Goal: Task Accomplishment & Management: Use online tool/utility

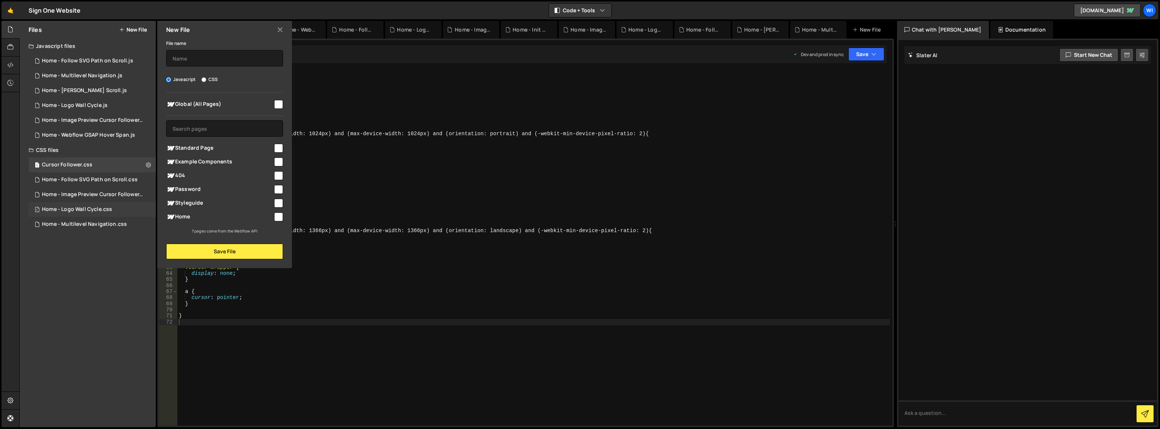
scroll to position [182, 0]
click at [85, 63] on div "Home - Follow SVG Path on Scroll.js" at bounding box center [87, 61] width 91 height 7
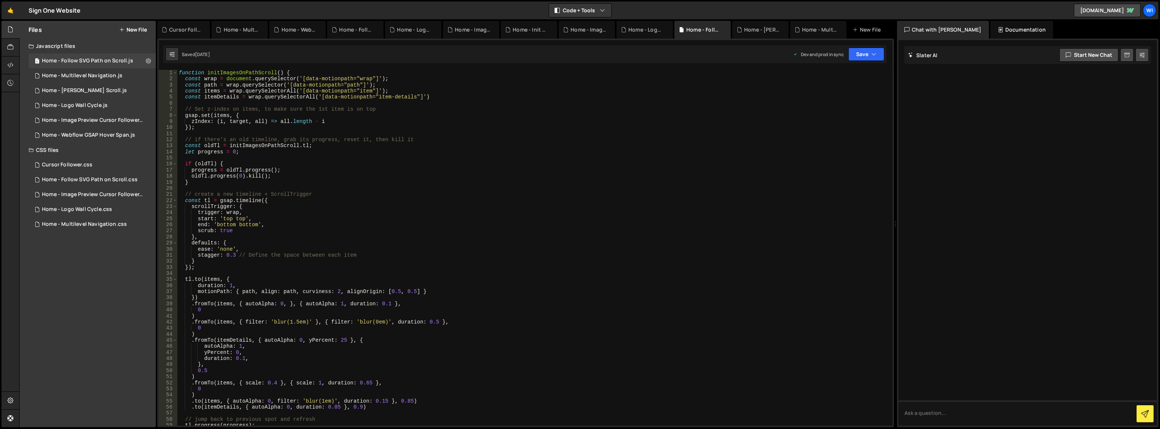
click at [222, 119] on div "function initImagesOnPathScroll ( ) { const wrap = document . querySelector ( '…" at bounding box center [533, 254] width 713 height 368
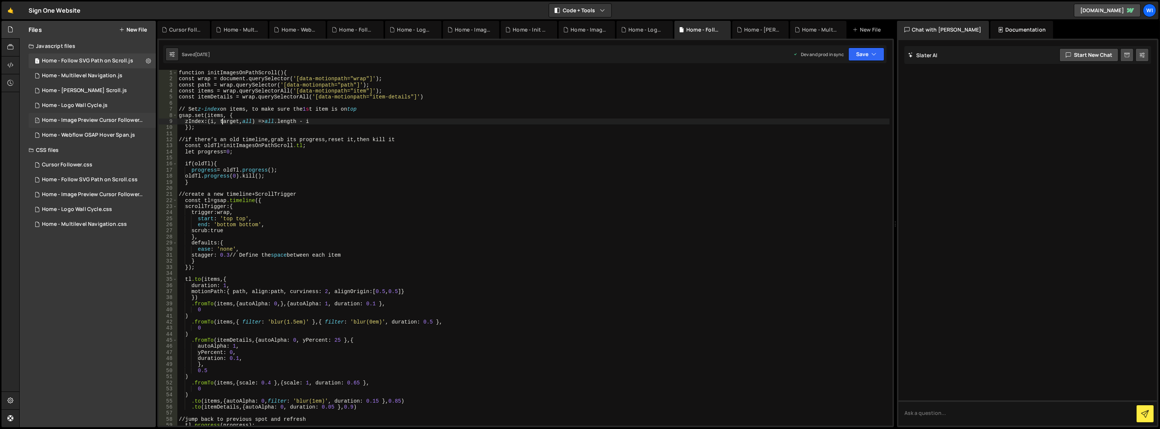
click at [110, 121] on div "Home - Image Preview Cursor Follower.js" at bounding box center [93, 120] width 102 height 7
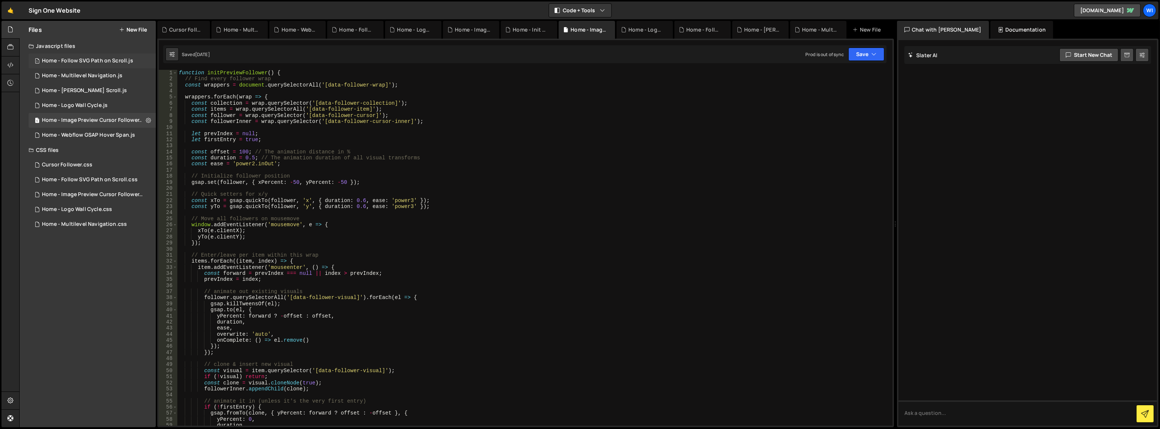
click at [82, 63] on div "Home - Follow SVG Path on Scroll.js" at bounding box center [87, 61] width 91 height 7
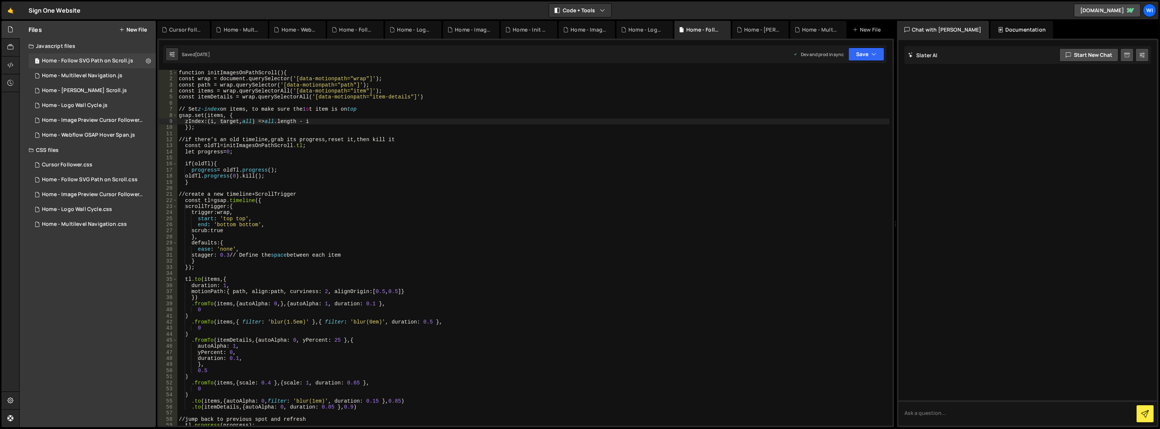
click at [201, 118] on div "function initImagesOnPathScroll () { const wrap = document.querySelector( ' [da…" at bounding box center [533, 254] width 713 height 368
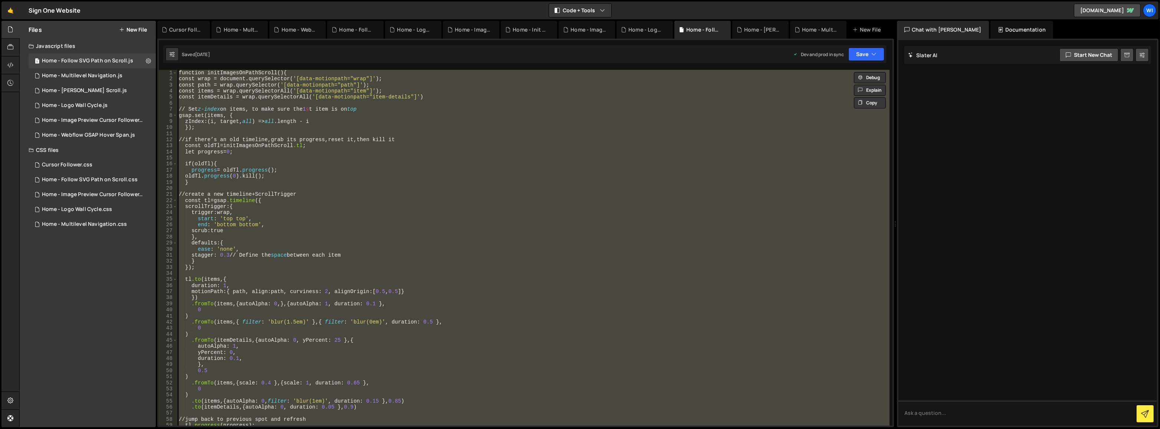
paste textarea "});"
type textarea "});"
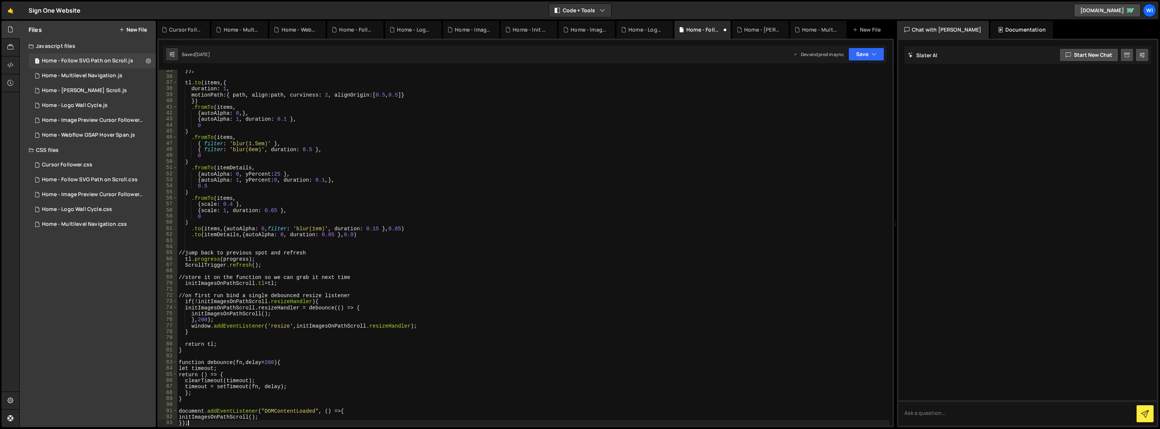
scroll to position [209, 0]
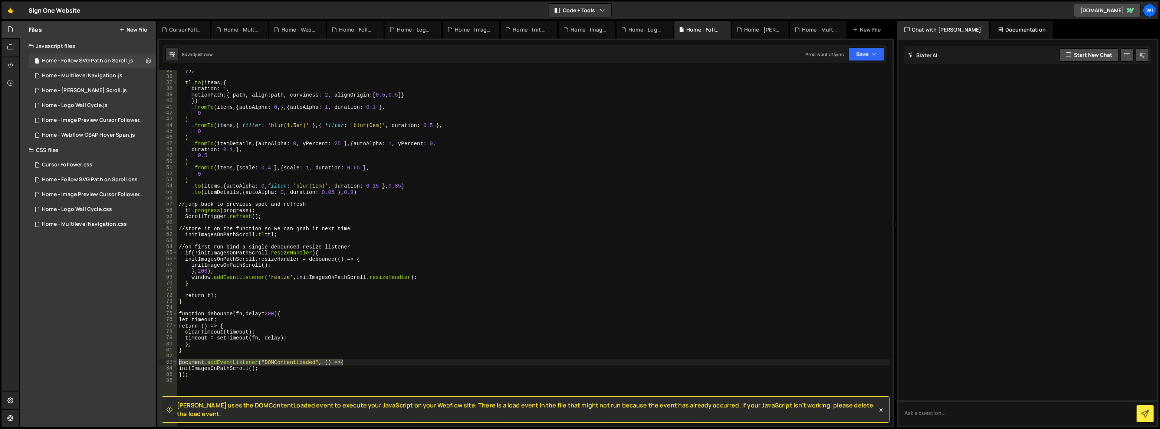
drag, startPoint x: 345, startPoint y: 361, endPoint x: 175, endPoint y: 362, distance: 169.6
click at [175, 362] on div "35 36 37 38 39 40 41 42 43 44 45 46 47 48 49 50 51 52 53 54 55 56 57 58 59 60 6…" at bounding box center [526, 247] width 734 height 355
type textarea "document.addEventListener("DOMContentLoaded", () => {"
drag, startPoint x: 189, startPoint y: 366, endPoint x: 167, endPoint y: 367, distance: 21.9
click at [167, 367] on div "35 36 37 38 39 40 41 42 43 44 45 46 47 48 49 50 51 52 53 54 55 56 57 58 59 60 6…" at bounding box center [526, 247] width 734 height 355
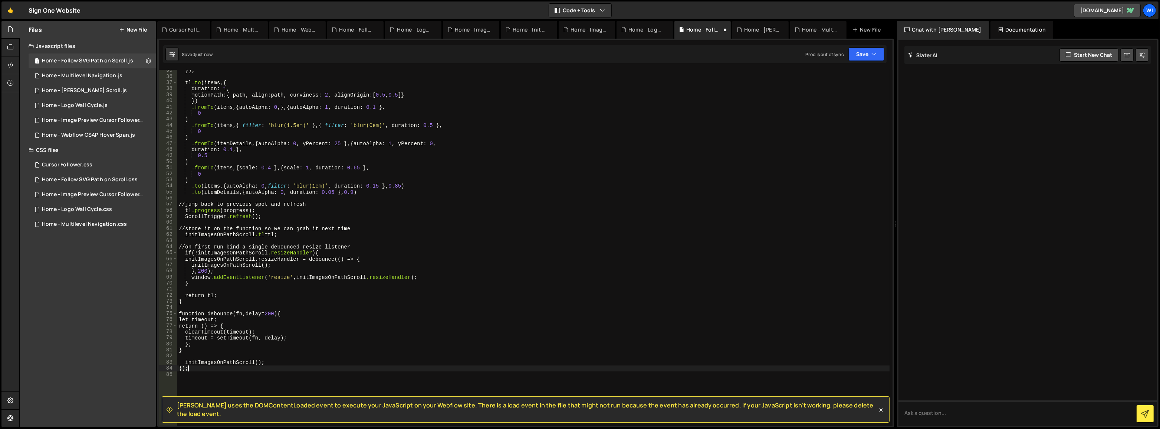
type textarea "});"
click at [184, 362] on div "} ); tl .to ( items , { duration : 1 , motionPath : { path, align : path, curvi…" at bounding box center [533, 252] width 713 height 368
click at [861, 54] on button "Save" at bounding box center [866, 53] width 36 height 13
click at [857, 76] on div "Saved just now" at bounding box center [841, 80] width 77 height 9
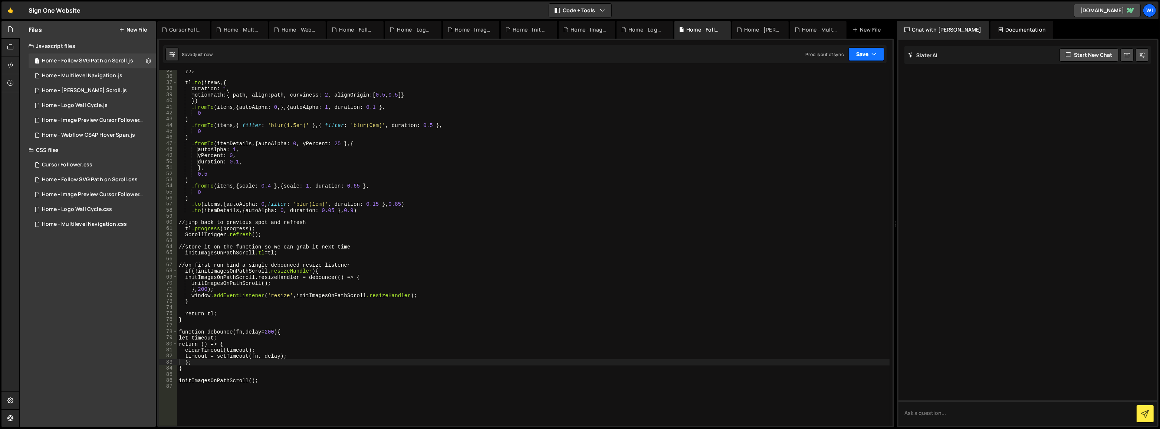
click at [862, 56] on button "Save" at bounding box center [866, 53] width 36 height 13
click at [846, 104] on div "Saved [DATE]" at bounding box center [841, 104] width 77 height 9
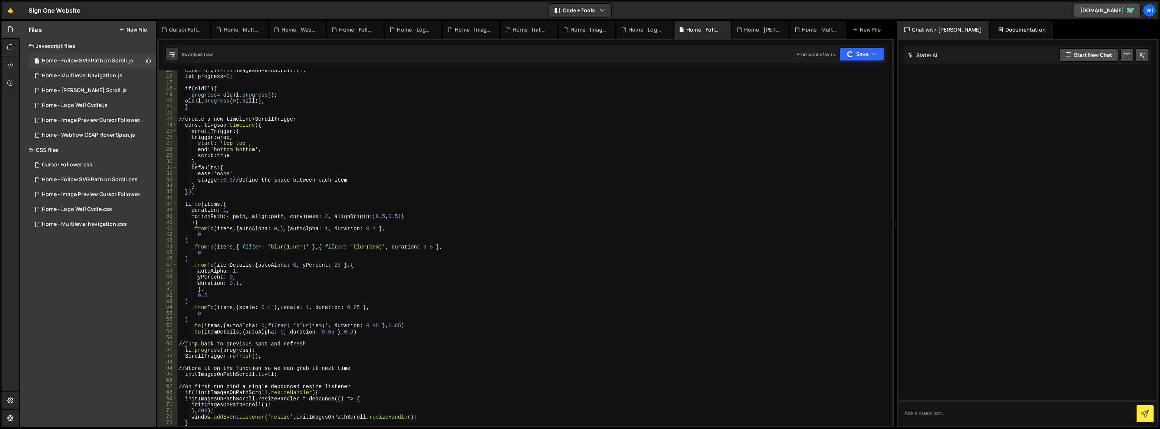
scroll to position [0, 0]
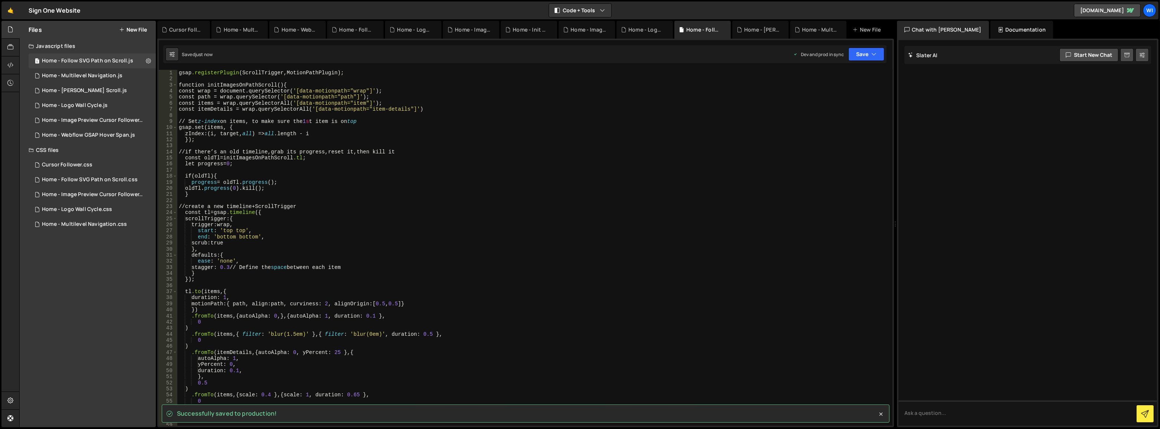
type textarea "gsap.registerPlugin(ScrollTrigger, MotionPathPlugin);"
drag, startPoint x: 348, startPoint y: 74, endPoint x: 140, endPoint y: 58, distance: 208.7
click at [143, 58] on div "Files New File Javascript files 1 Home - Follow SVG Path on Scroll.js 0 1 Home …" at bounding box center [589, 224] width 1141 height 406
click at [178, 81] on div "function initImagesOnPathScroll () { const wrap = document.querySelector( ' [da…" at bounding box center [533, 254] width 713 height 368
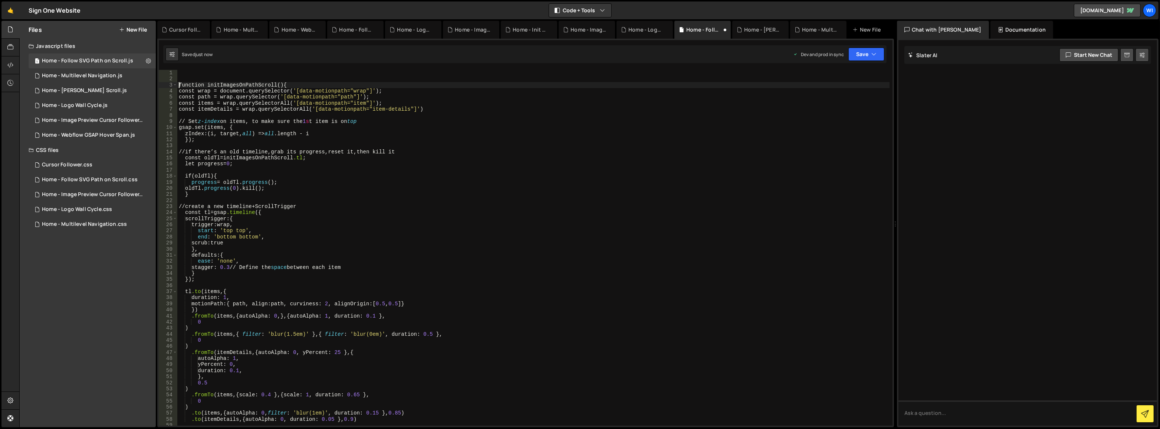
click at [178, 83] on div "function initImagesOnPathScroll () { const wrap = document.querySelector( ' [da…" at bounding box center [533, 254] width 713 height 368
type textarea "function initImagesOnPathScroll() {"
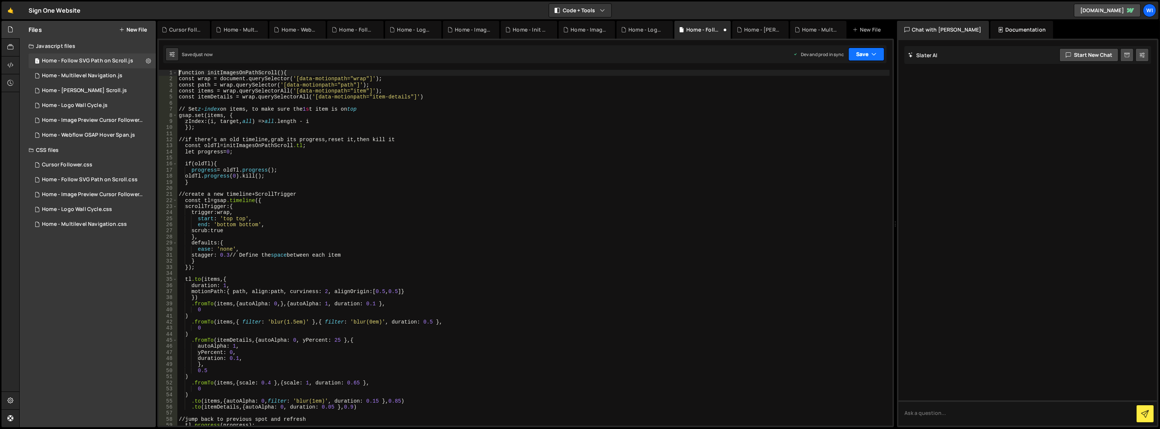
click at [862, 53] on button "Save" at bounding box center [866, 53] width 36 height 13
click at [838, 76] on div "Saved just now" at bounding box center [841, 80] width 77 height 9
click at [856, 52] on button "Save" at bounding box center [866, 53] width 36 height 13
click at [833, 103] on div "just now" at bounding box center [824, 104] width 17 height 6
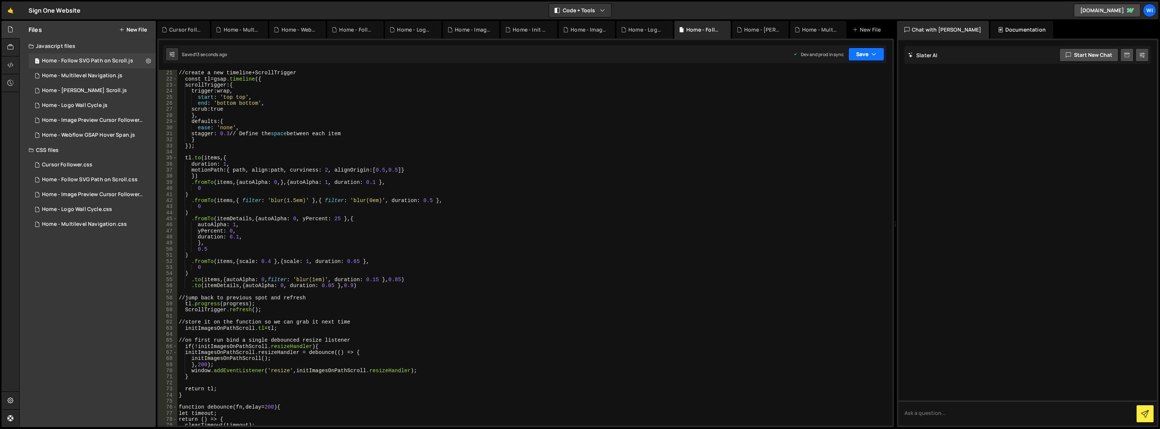
click at [859, 55] on button "Save" at bounding box center [866, 53] width 36 height 13
click at [848, 79] on div "14 seconds ago" at bounding box center [832, 80] width 32 height 6
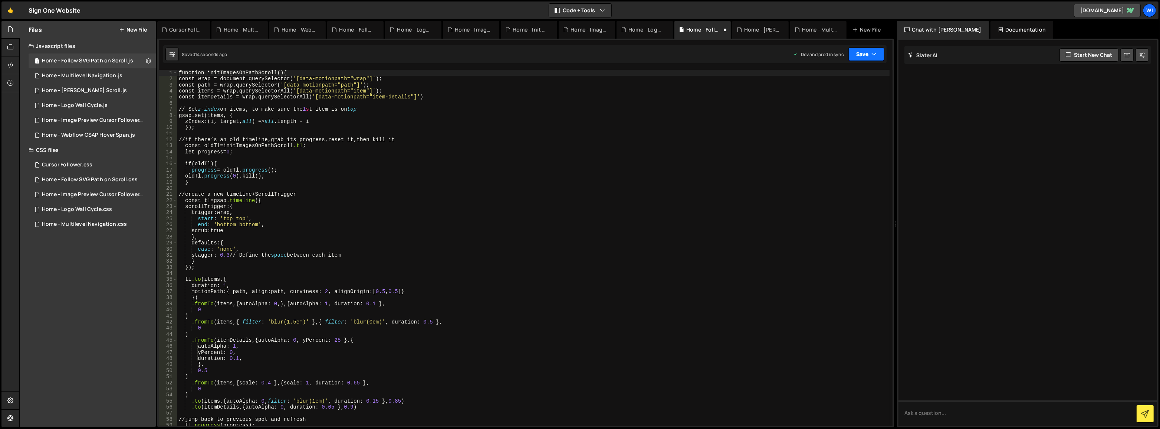
scroll to position [0, 0]
click at [861, 53] on button "Save" at bounding box center [866, 53] width 36 height 13
click at [840, 111] on button "Save to Production S Saved 13 seconds ago" at bounding box center [841, 101] width 89 height 24
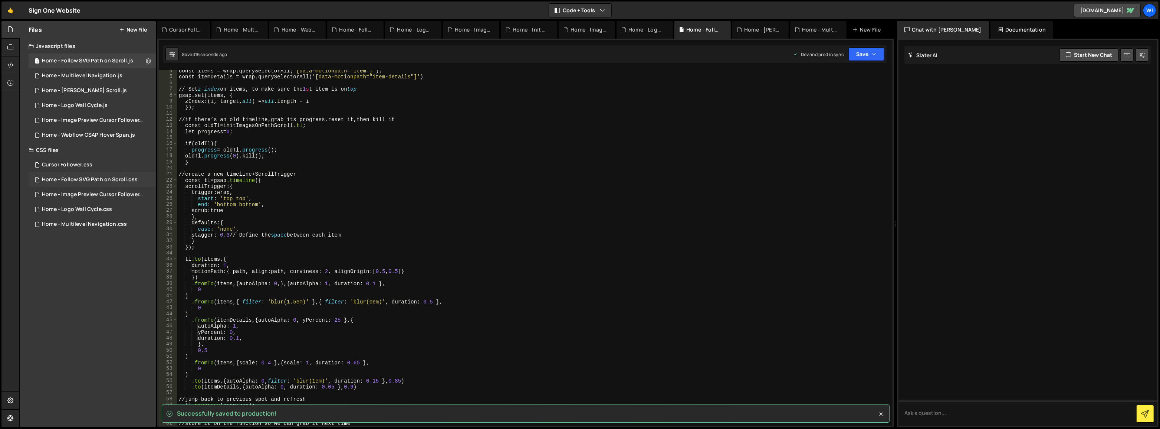
click at [75, 179] on div "Home - Follow SVG Path on Scroll.css" at bounding box center [90, 179] width 96 height 7
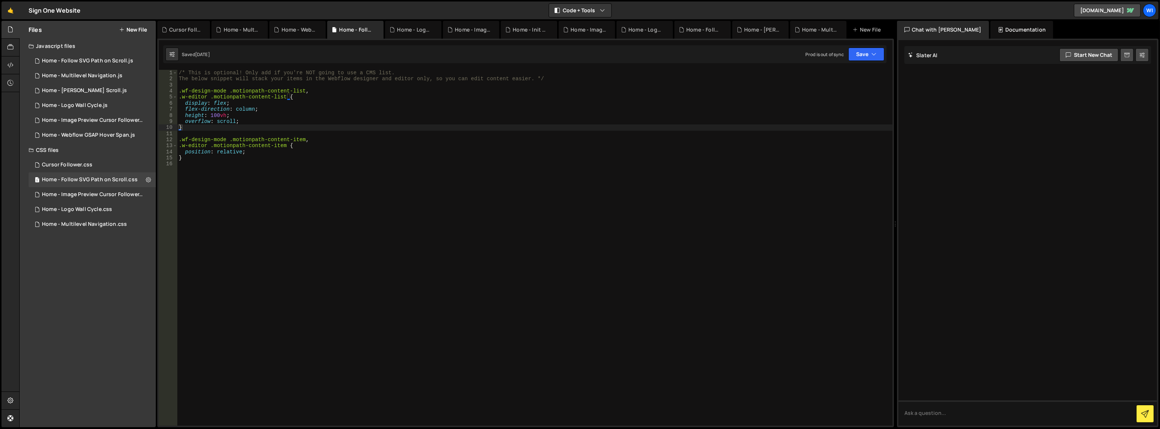
click at [273, 193] on div "/* This is optional! Only add if you're NOT going to use a CMS list. The below …" at bounding box center [535, 254] width 716 height 368
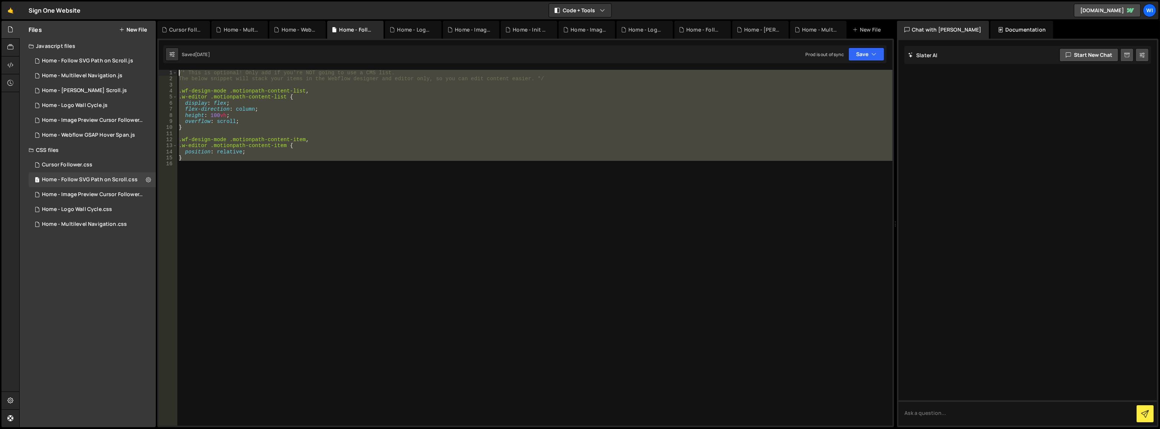
drag, startPoint x: 276, startPoint y: 186, endPoint x: 176, endPoint y: 64, distance: 158.2
click at [176, 64] on div "27 28 29 30 31 32 33 34 35 36 37 38 39 40 41 42 43 44 45 46 47 48 49 50 51 52 5…" at bounding box center [525, 233] width 737 height 388
click at [256, 100] on div "/* This is optional! Only add if you're NOT going to use a CMS list. The below …" at bounding box center [534, 247] width 715 height 355
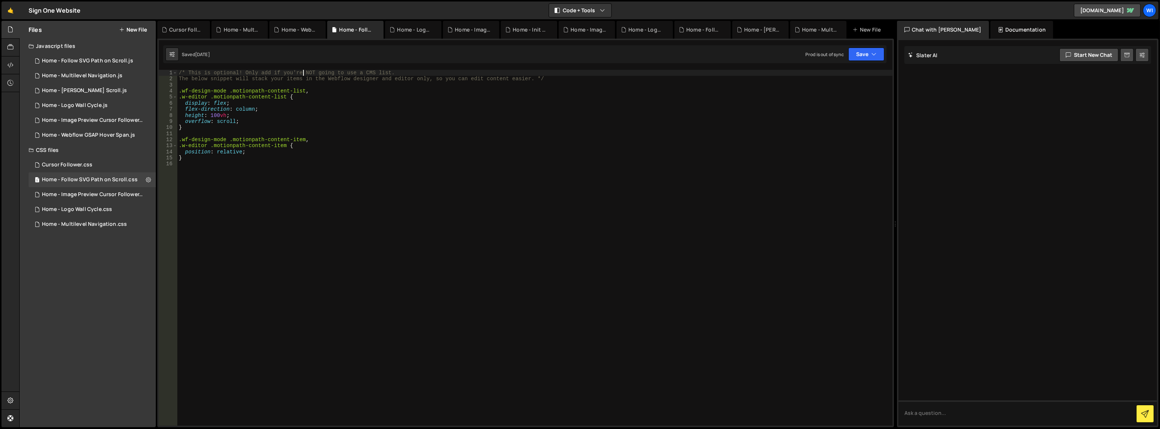
drag, startPoint x: 304, startPoint y: 74, endPoint x: 357, endPoint y: 69, distance: 52.9
click at [354, 70] on div "/* This is optional! Only add if you're NOT going to use a CMS list. The below …" at bounding box center [535, 254] width 716 height 368
click at [357, 70] on div "/* This is optional! Only add if you're NOT going to use a CMS list. The below …" at bounding box center [534, 247] width 715 height 355
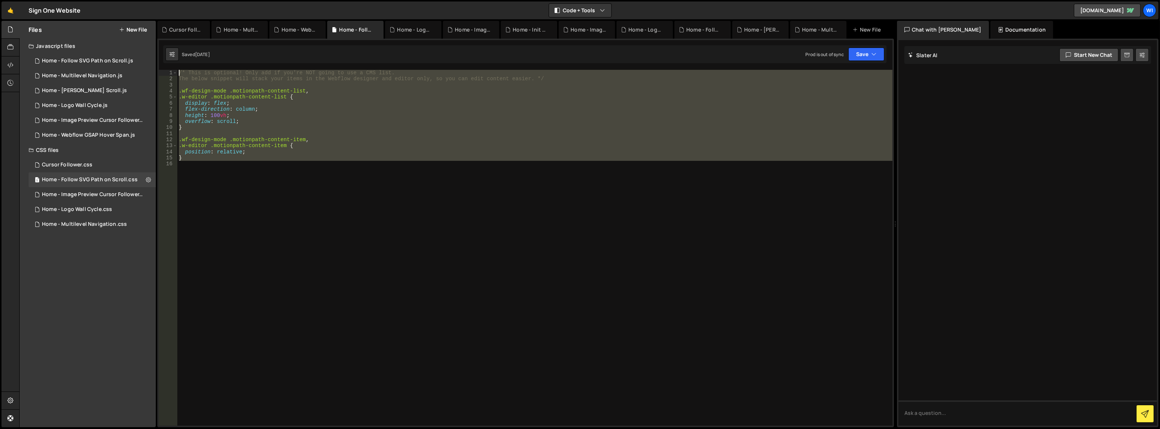
drag, startPoint x: 218, startPoint y: 155, endPoint x: 150, endPoint y: 47, distance: 127.1
click at [150, 47] on div "Files New File Javascript files 1 Home - Follow SVG Path on Scroll.js 0 1 Home …" at bounding box center [589, 224] width 1141 height 406
type textarea "/* This is optional! Only add if you're NOT going to use a CMS list. The below …"
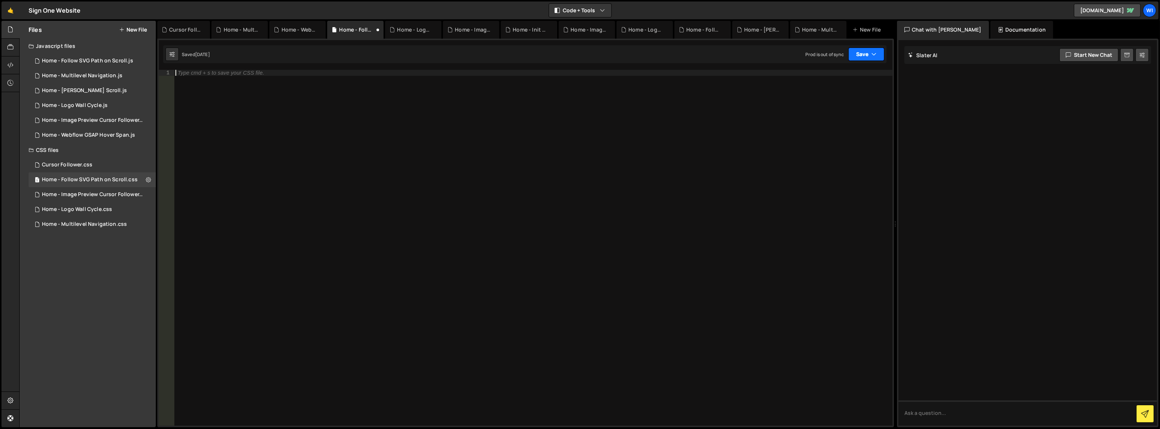
click at [862, 50] on button "Save" at bounding box center [866, 53] width 36 height 13
click at [831, 72] on div "Save to Staging S" at bounding box center [841, 72] width 77 height 7
click at [865, 50] on button "Save" at bounding box center [866, 53] width 36 height 13
click at [839, 98] on div "Save to Production S" at bounding box center [841, 96] width 77 height 7
click at [279, 115] on div at bounding box center [533, 254] width 719 height 368
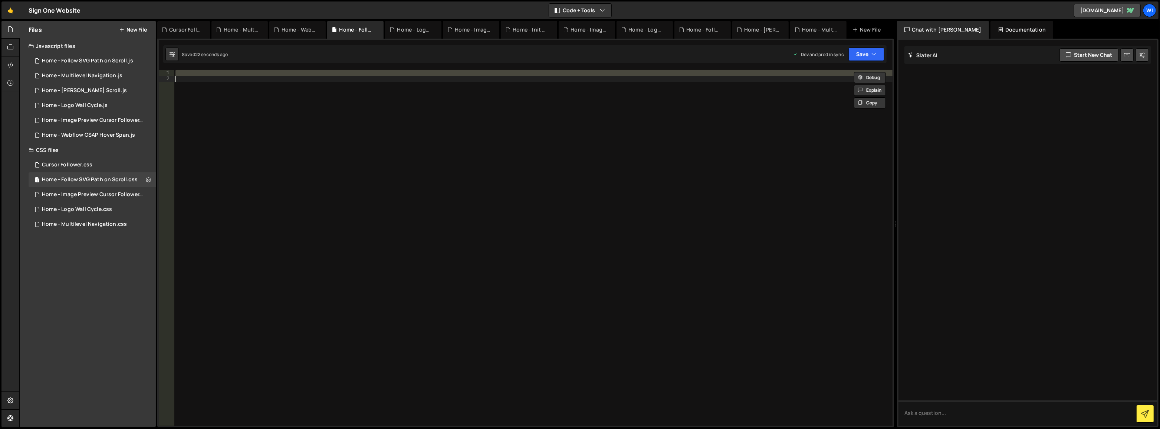
paste textarea "});"
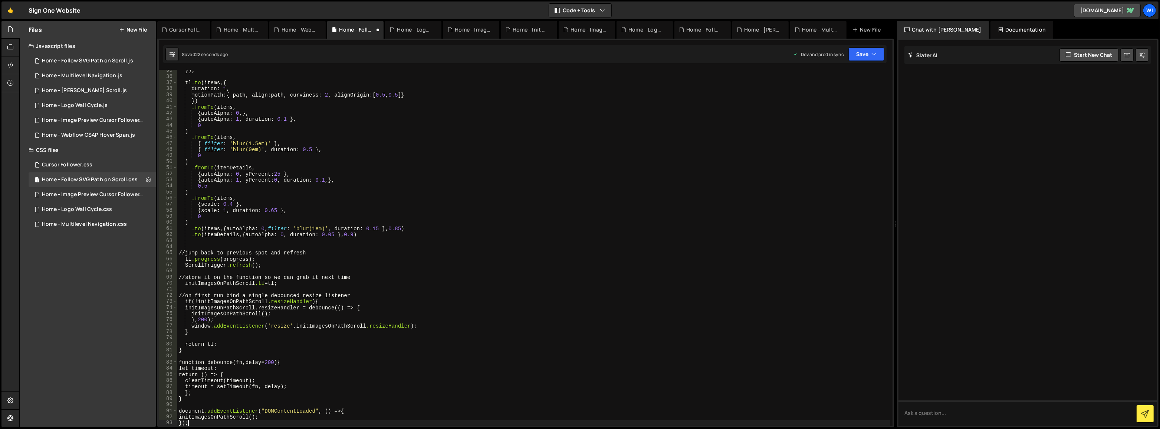
scroll to position [209, 0]
click at [224, 137] on div "} ); tl .to ( items , { duration : 1 , motionPath : { path, align : path, curvi…" at bounding box center [533, 252] width 713 height 368
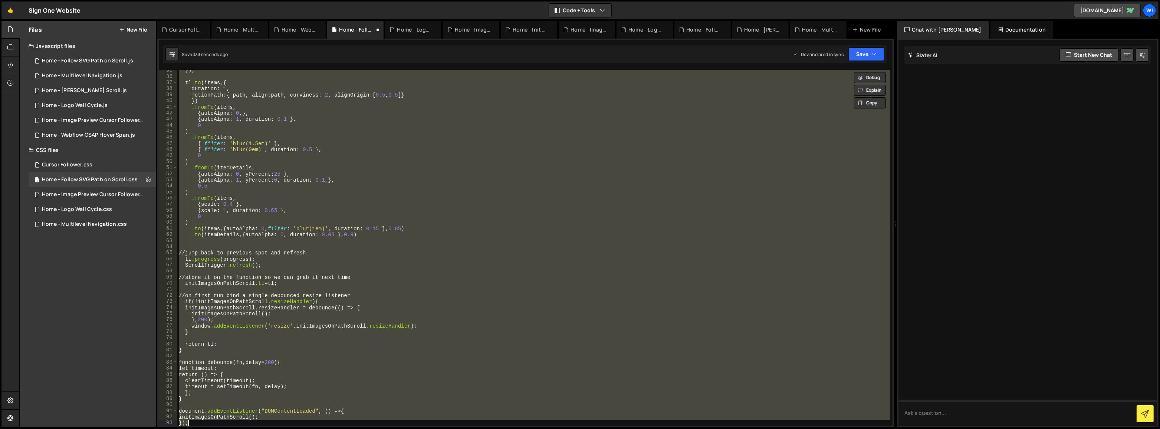
paste textarea "}"
type textarea "}"
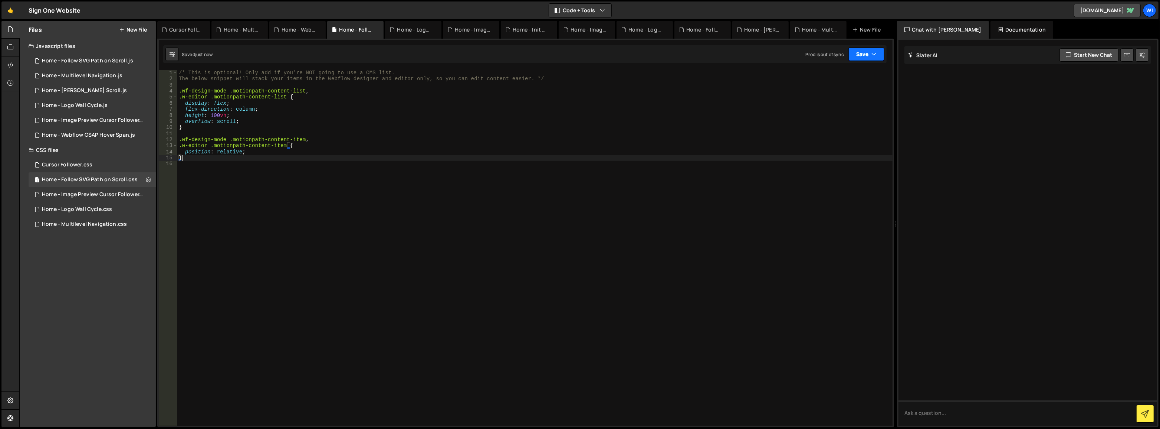
click at [869, 53] on button "Save" at bounding box center [866, 53] width 36 height 13
click at [851, 66] on button "Save to Staging S Saved just now" at bounding box center [841, 77] width 89 height 24
click at [868, 52] on button "Save" at bounding box center [866, 53] width 36 height 13
click at [848, 99] on div "Save to Production S" at bounding box center [841, 96] width 77 height 7
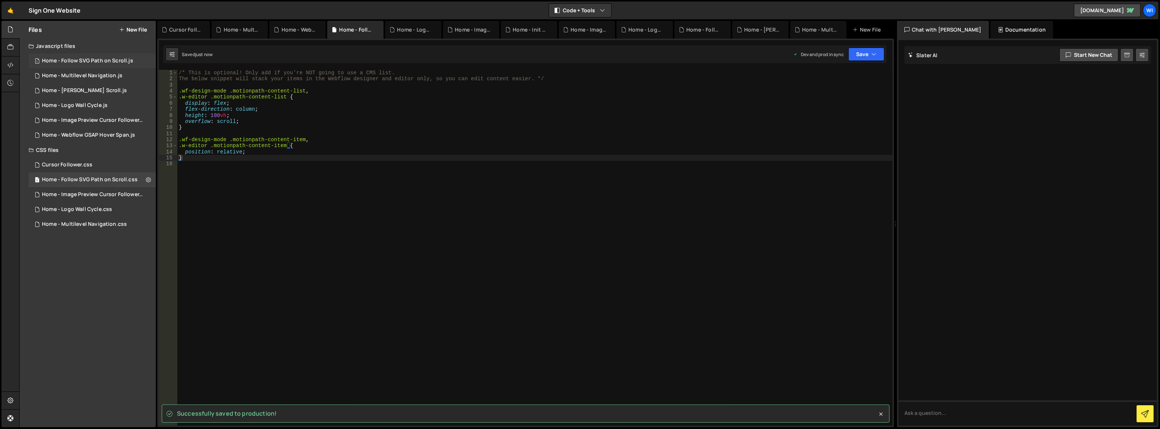
click at [96, 63] on div "Home - Follow SVG Path on Scroll.js" at bounding box center [87, 61] width 91 height 7
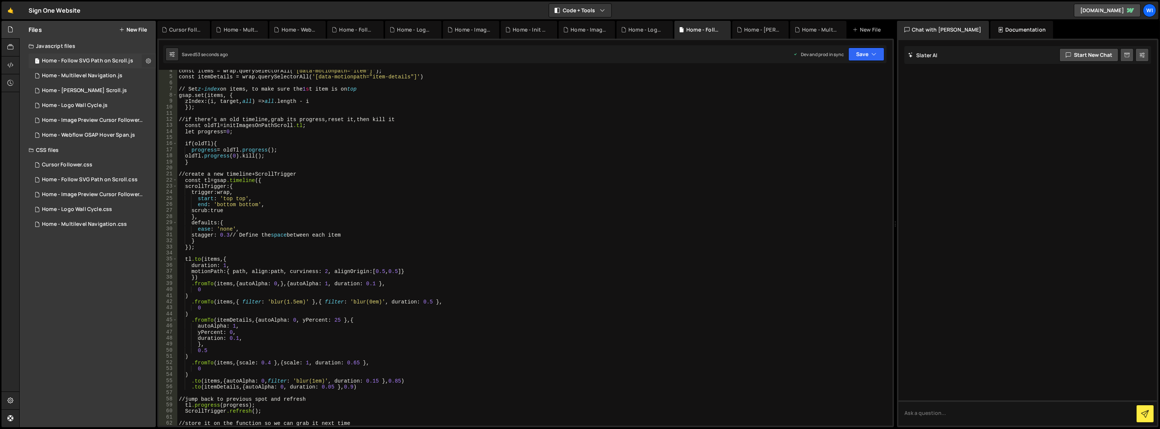
click at [147, 58] on icon at bounding box center [148, 60] width 5 height 7
type input "Home - Follow SVG Path on Scroll"
radio input "true"
checkbox input "true"
click at [185, 81] on button "Edit File Settings" at bounding box center [193, 76] width 73 height 15
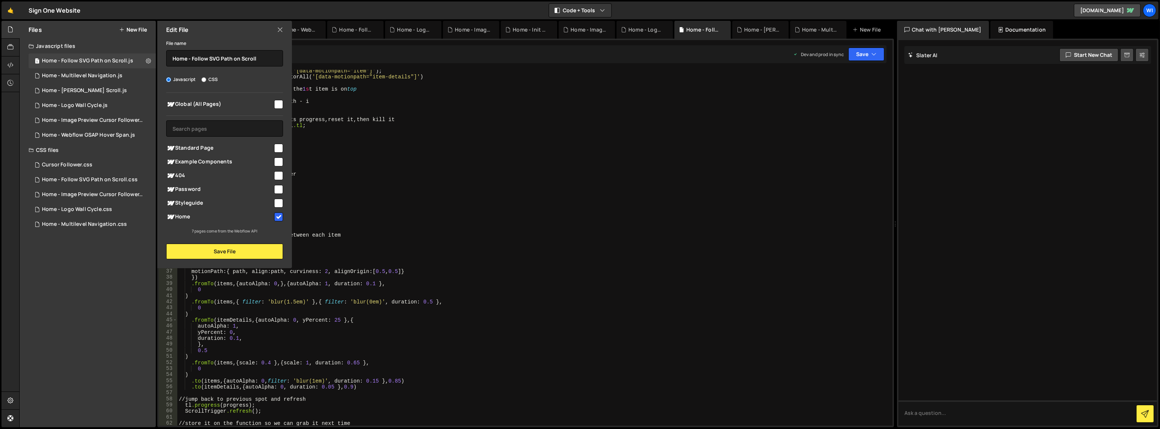
click at [280, 30] on icon at bounding box center [280, 30] width 6 height 8
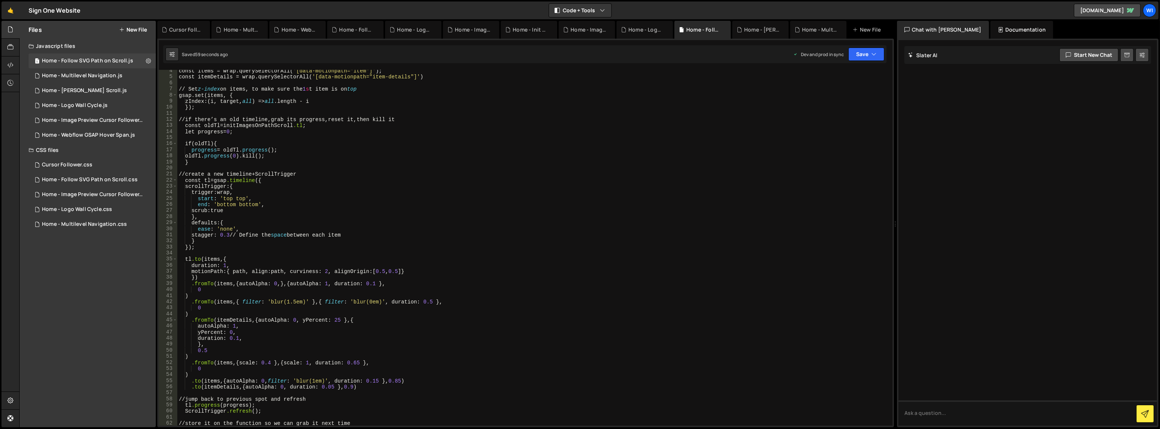
click at [355, 119] on div "const items = wrap.querySelectorAll( ' [data-motionpath="item"] ' ) ; const ite…" at bounding box center [533, 252] width 713 height 368
click at [868, 51] on button "Save" at bounding box center [866, 53] width 36 height 13
click at [838, 66] on button "Save to Staging S Saved 1 minute ago" at bounding box center [841, 77] width 89 height 24
click at [861, 53] on button "Save" at bounding box center [866, 53] width 36 height 13
click at [833, 104] on div "1 minute ago" at bounding box center [829, 104] width 26 height 6
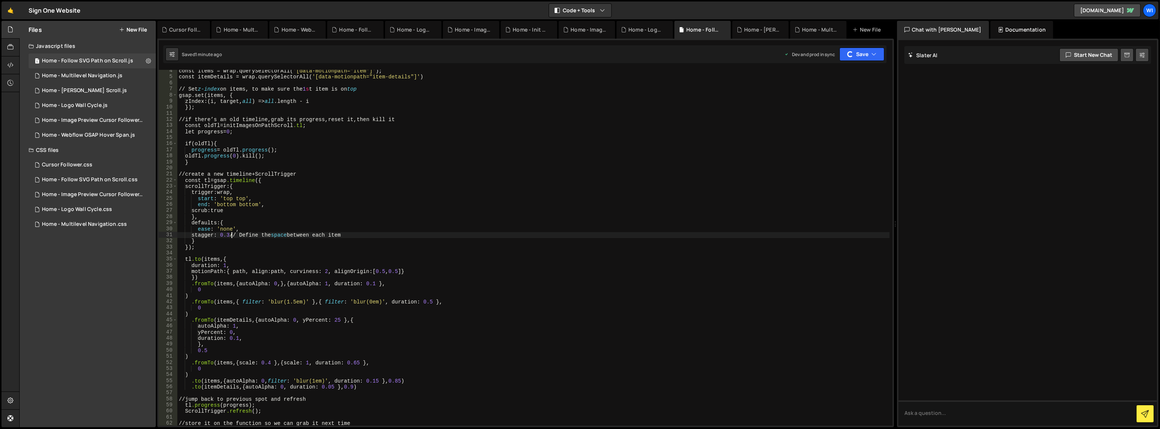
click at [231, 234] on div "const items = wrap.querySelectorAll( ' [data-motionpath="item"] ' ) ; const ite…" at bounding box center [533, 252] width 713 height 368
click at [865, 53] on button "Save" at bounding box center [866, 53] width 36 height 13
click at [840, 74] on div "Save to Staging S" at bounding box center [841, 72] width 77 height 7
click at [867, 53] on button "Save" at bounding box center [866, 53] width 36 height 13
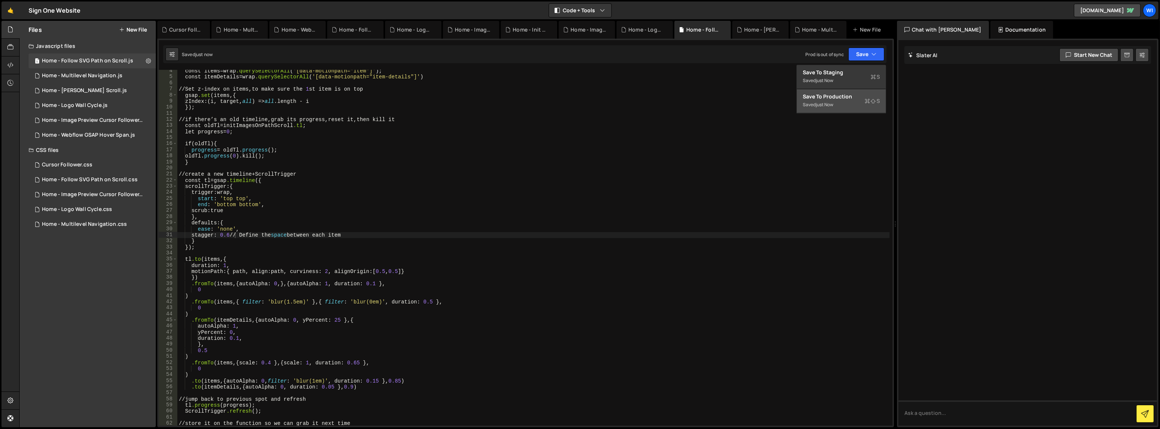
click at [841, 95] on div "Save to Production S" at bounding box center [841, 96] width 77 height 7
click at [231, 236] on div "const items = wrap.querySelectorAll( ' [data-motionpath="item"] ' ) ; const ite…" at bounding box center [533, 252] width 713 height 368
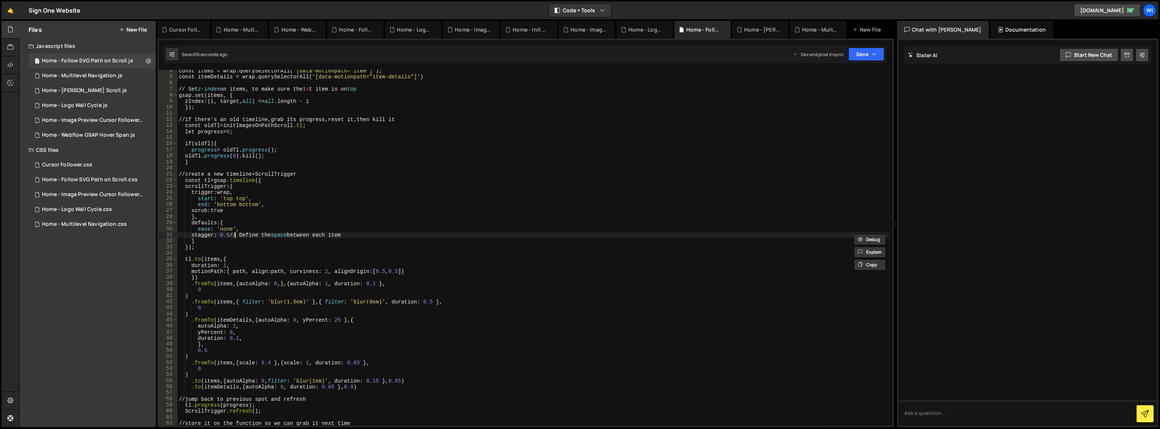
click at [233, 236] on div "const items = wrap.querySelectorAll( ' [data-motionpath="item"] ' ) ; const ite…" at bounding box center [533, 252] width 713 height 368
type textarea "stagger: 0.45 // Define the space between each item"
click at [863, 56] on button "Save" at bounding box center [866, 53] width 36 height 13
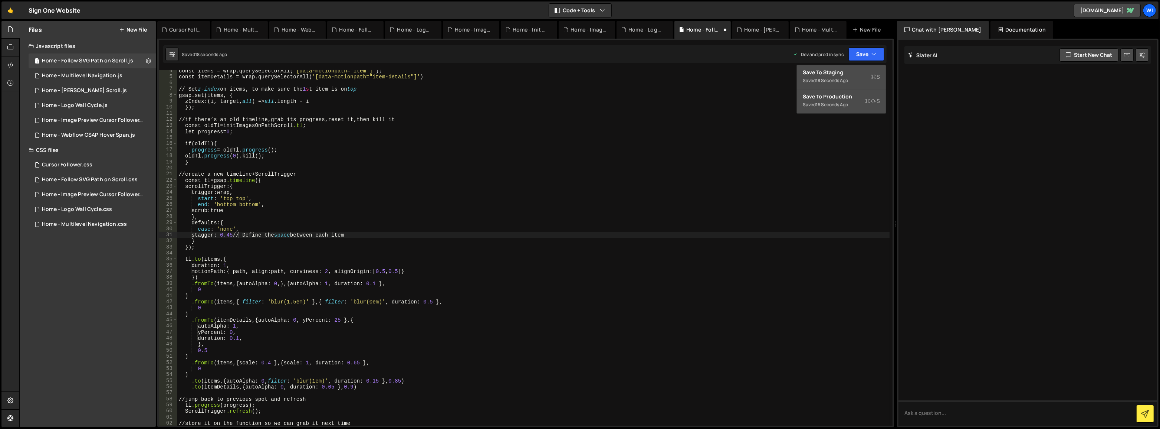
click at [852, 70] on div "Save to Staging S" at bounding box center [841, 72] width 77 height 7
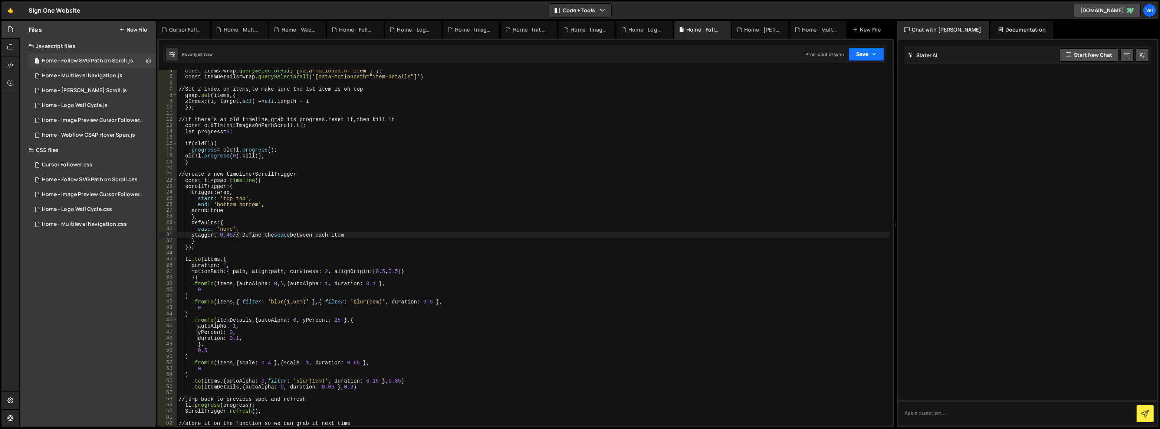
click at [855, 53] on button "Save" at bounding box center [866, 53] width 36 height 13
click at [853, 101] on div "Saved 17 seconds ago" at bounding box center [841, 104] width 77 height 9
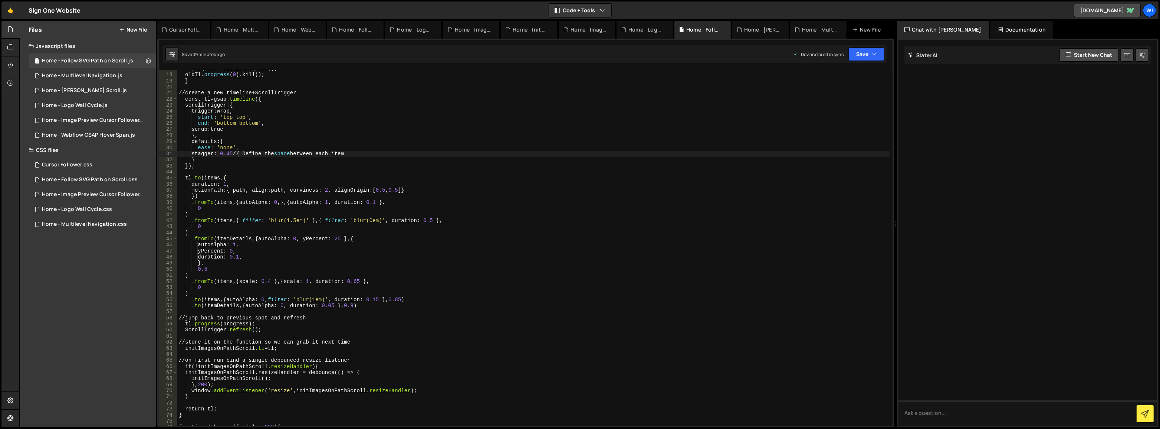
scroll to position [40, 0]
